Goal: Task Accomplishment & Management: Complete application form

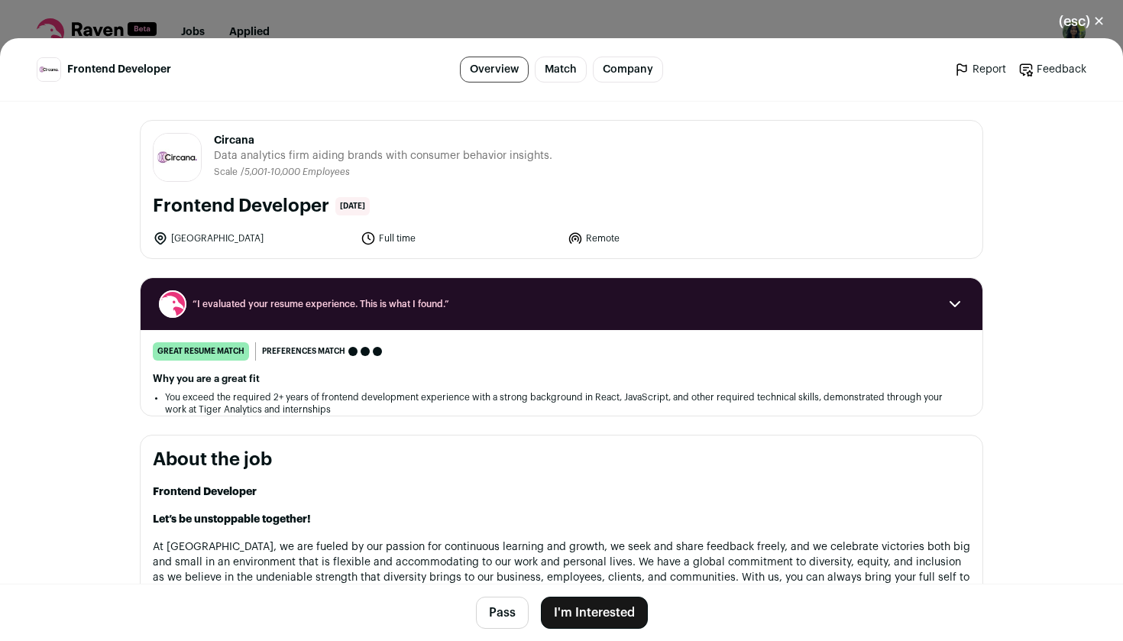
click at [608, 623] on button "I'm Interested" at bounding box center [594, 612] width 107 height 32
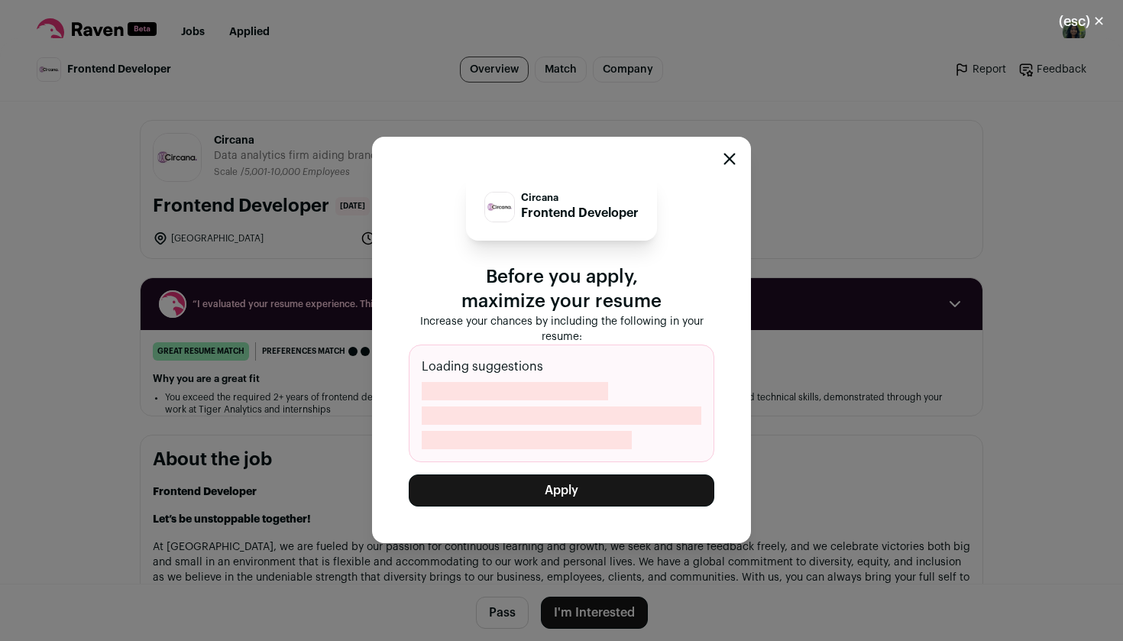
click at [605, 481] on button "Apply" at bounding box center [561, 490] width 305 height 32
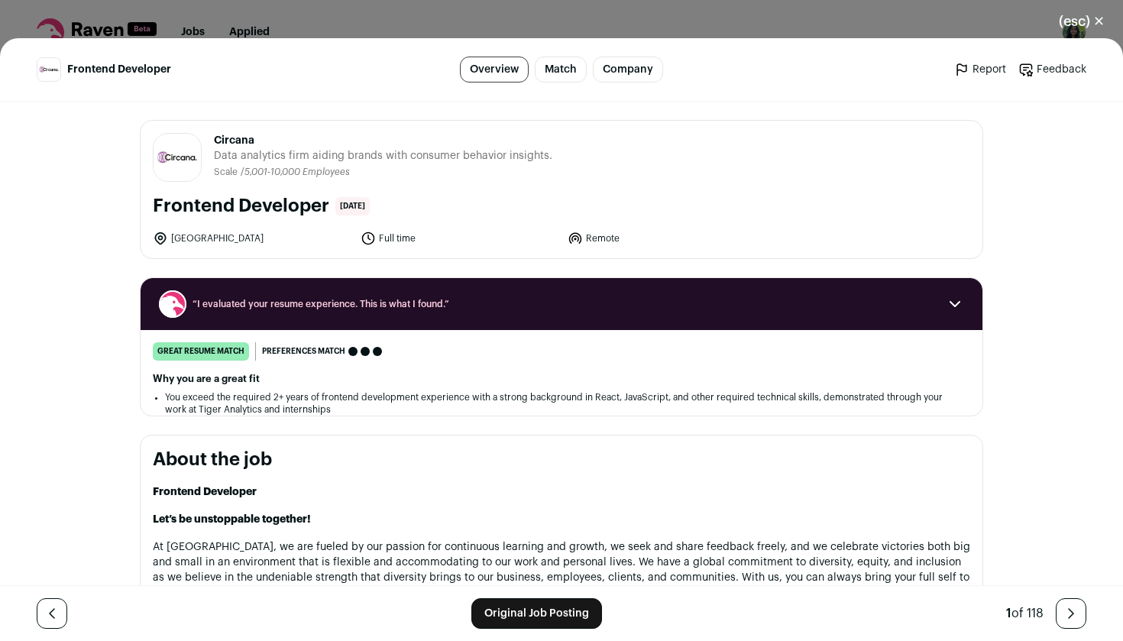
click at [487, 606] on link "Original Job Posting" at bounding box center [536, 613] width 131 height 31
click at [1067, 31] on button "(esc) ✕" at bounding box center [1081, 22] width 82 height 34
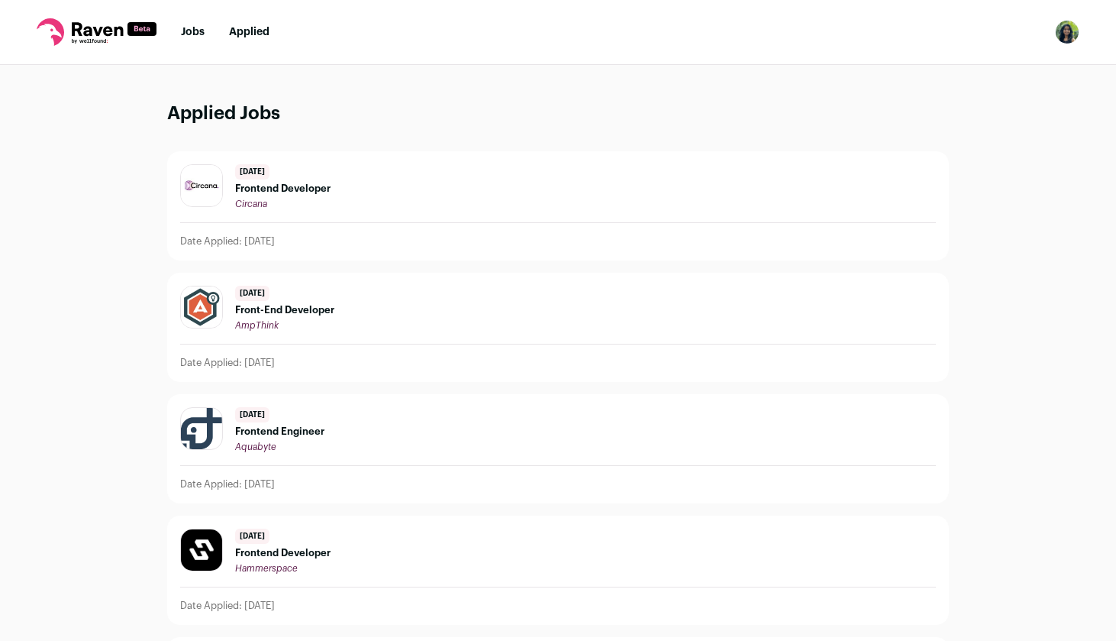
click at [198, 34] on link "Jobs" at bounding box center [193, 32] width 24 height 11
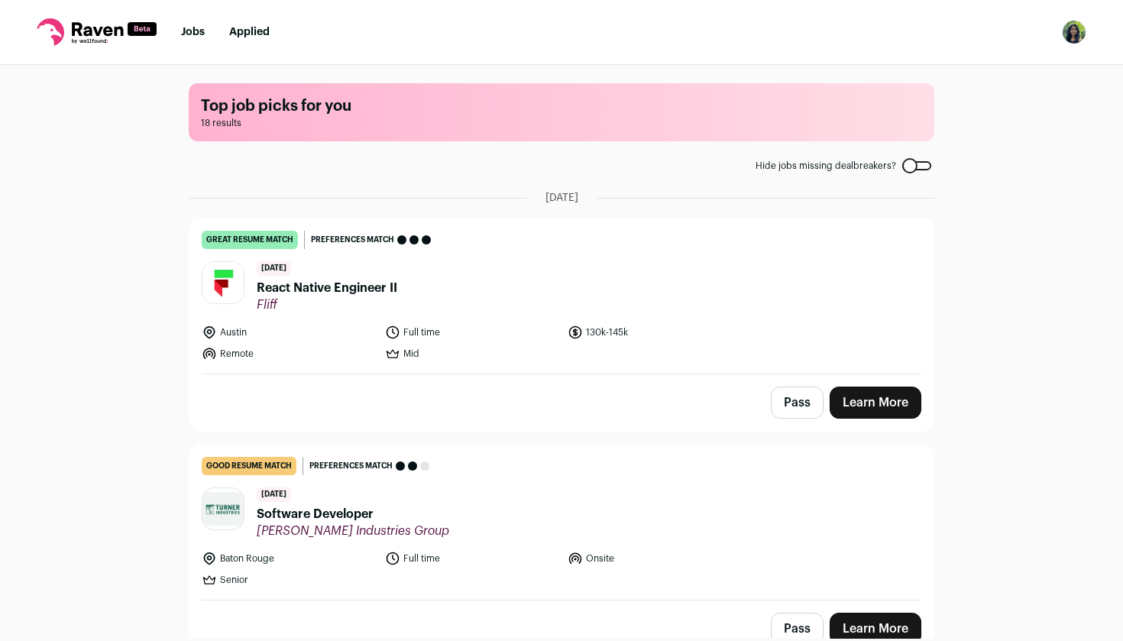
scroll to position [31, 0]
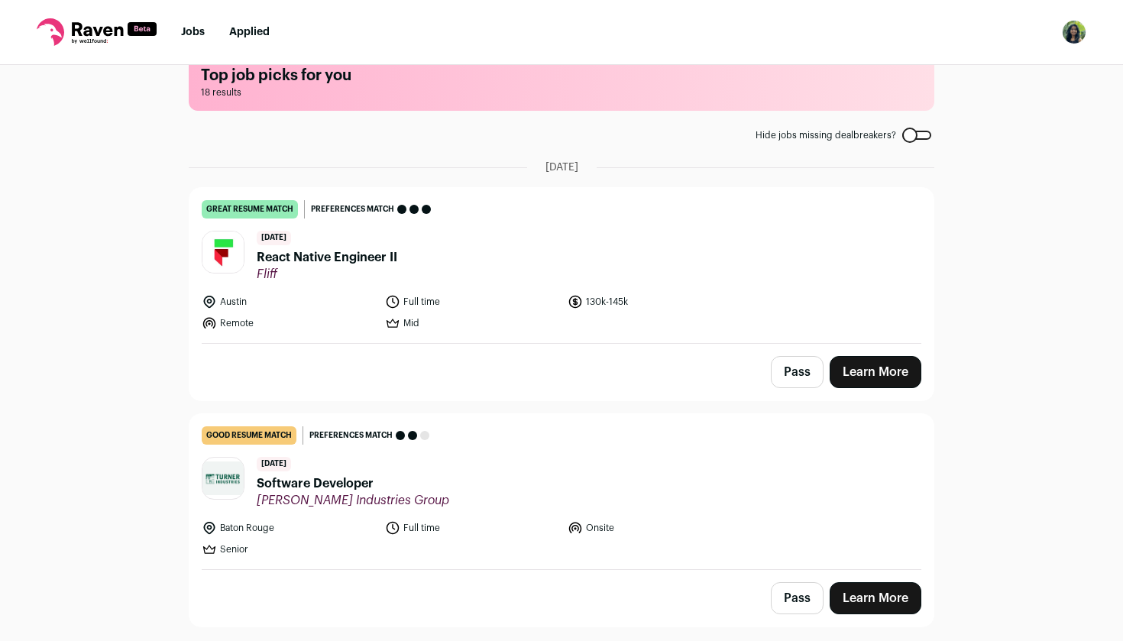
click at [850, 367] on link "Learn More" at bounding box center [875, 372] width 92 height 32
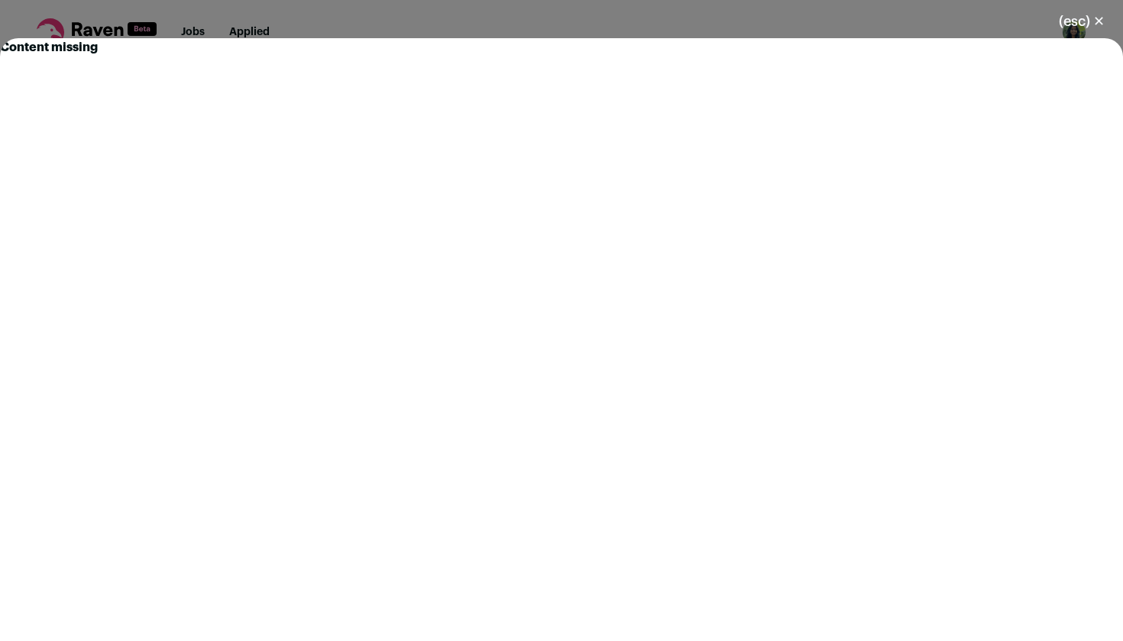
click at [1078, 14] on button "(esc) ✕" at bounding box center [1081, 22] width 82 height 34
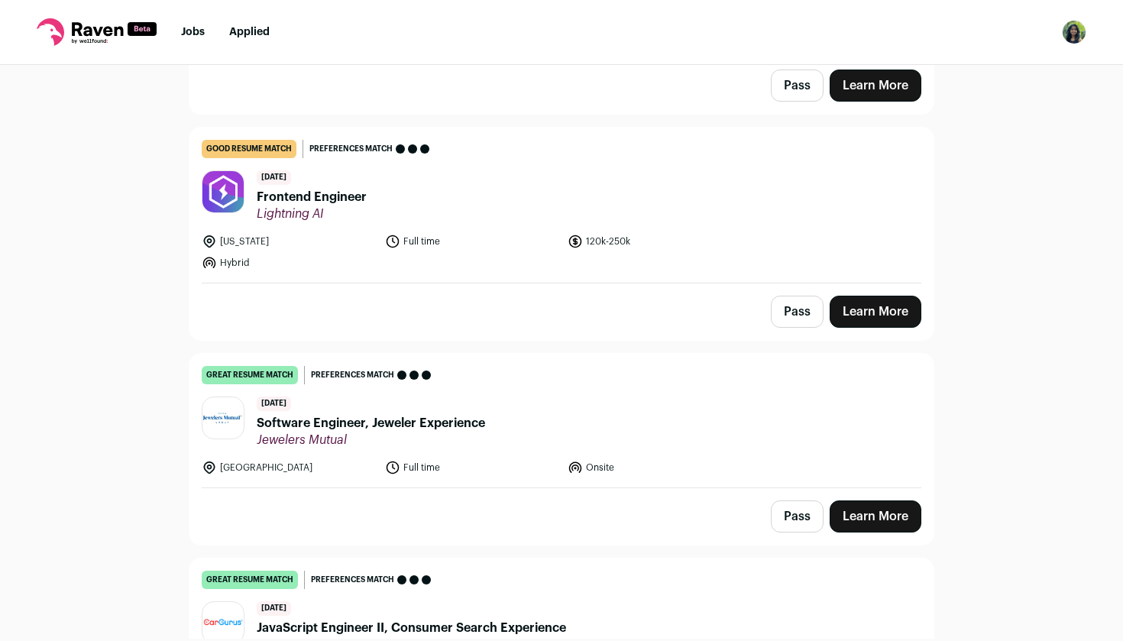
scroll to position [552, 0]
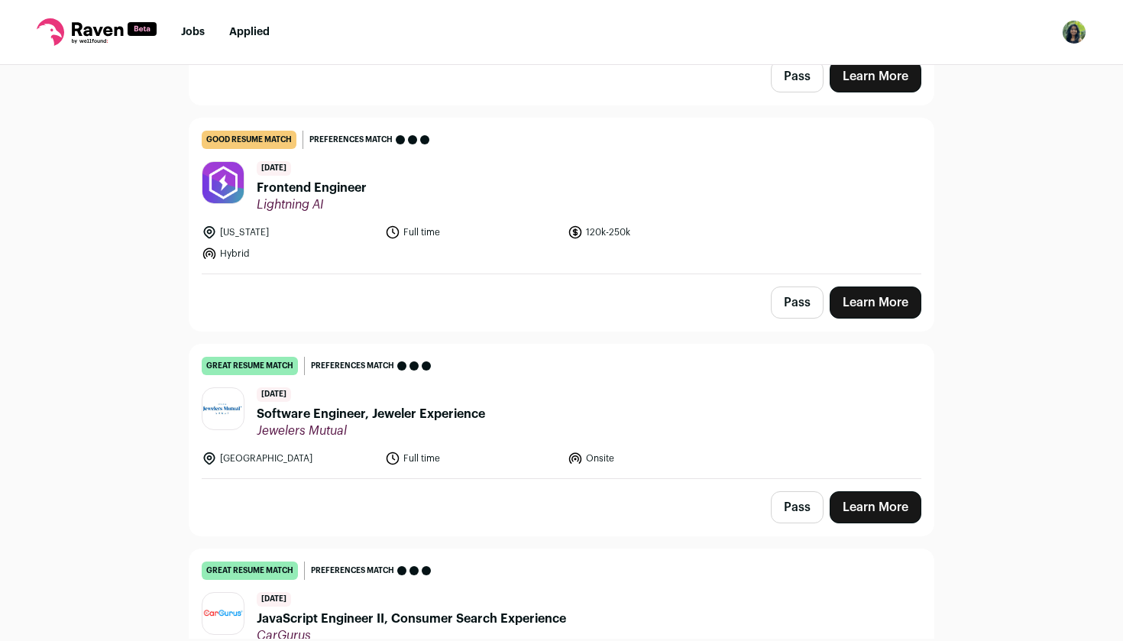
click at [873, 516] on link "Learn More" at bounding box center [875, 507] width 92 height 32
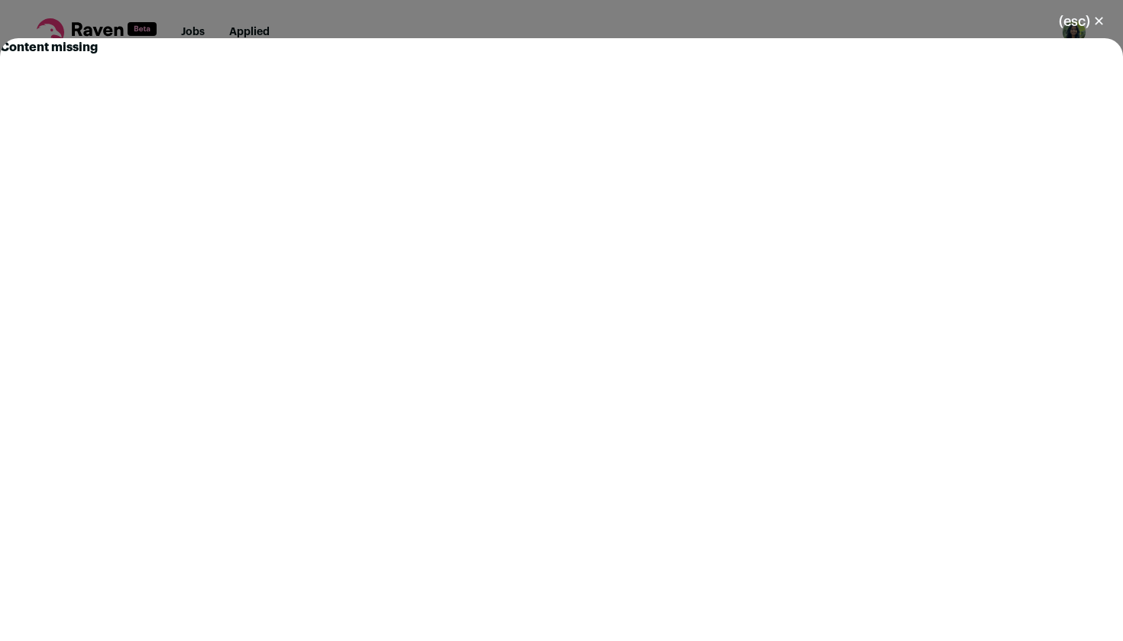
click at [1065, 27] on button "(esc) ✕" at bounding box center [1081, 22] width 82 height 34
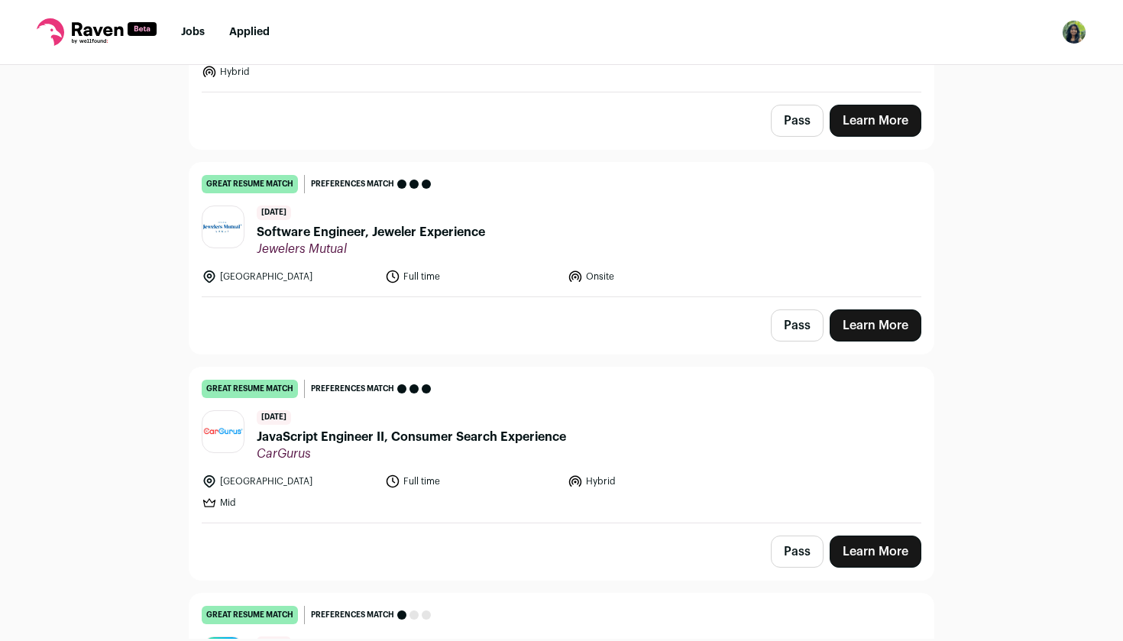
scroll to position [888, 0]
